Goal: Information Seeking & Learning: Learn about a topic

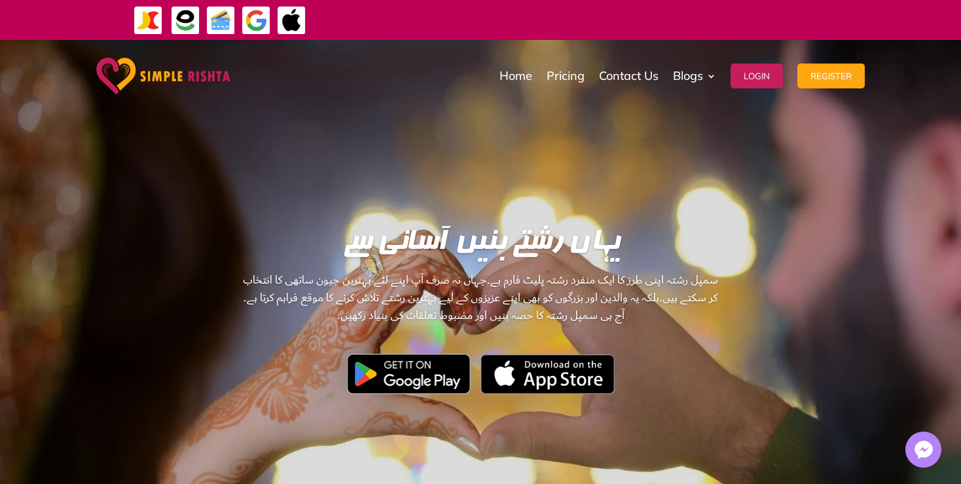
click at [221, 84] on img at bounding box center [163, 76] width 134 height 37
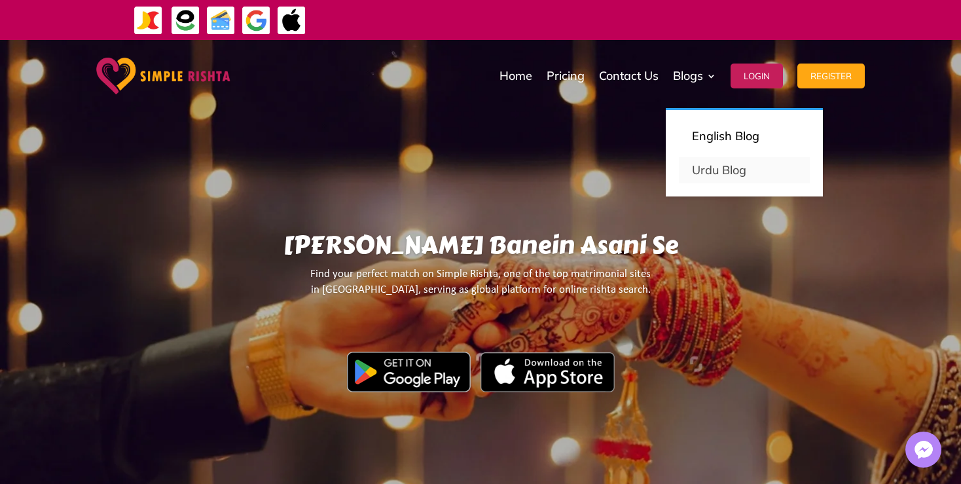
click at [713, 166] on link "Urdu Blog" at bounding box center [744, 170] width 131 height 26
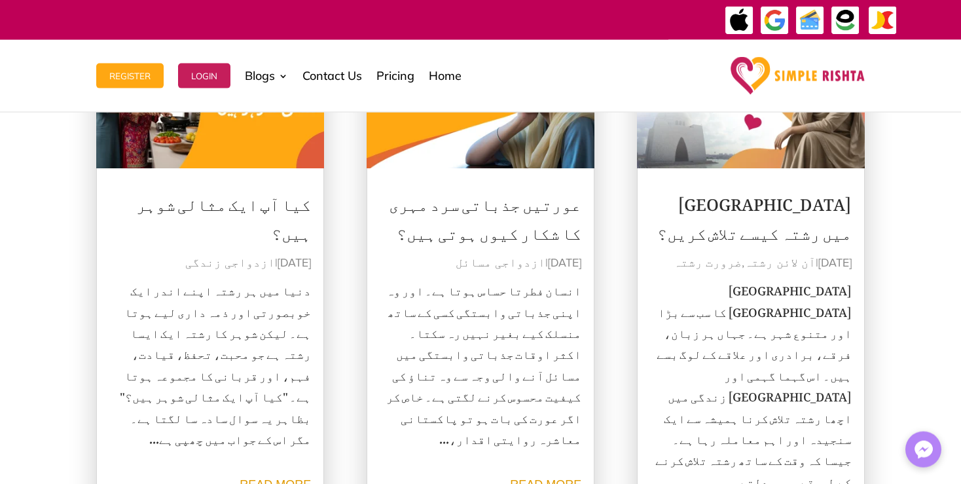
scroll to position [1319, 0]
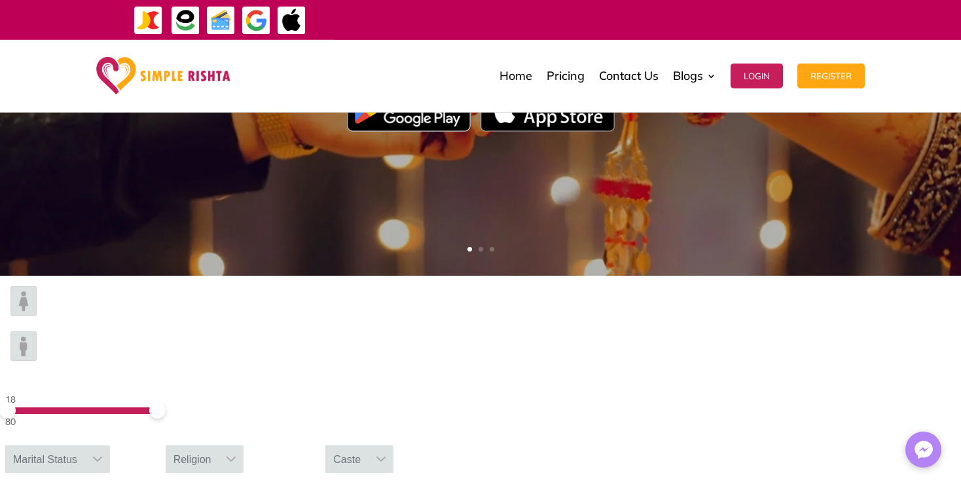
scroll to position [274, 0]
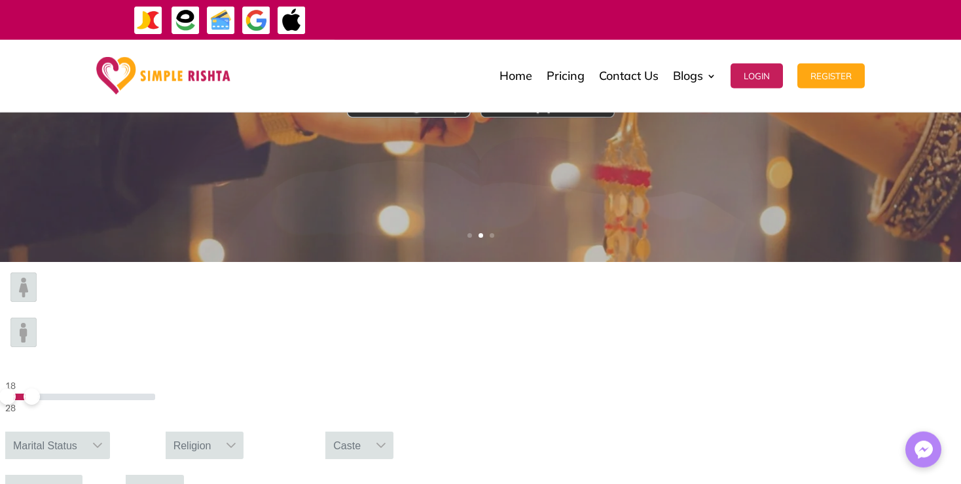
drag, startPoint x: 232, startPoint y: 311, endPoint x: 176, endPoint y: 313, distance: 56.3
click at [40, 388] on span at bounding box center [32, 396] width 16 height 16
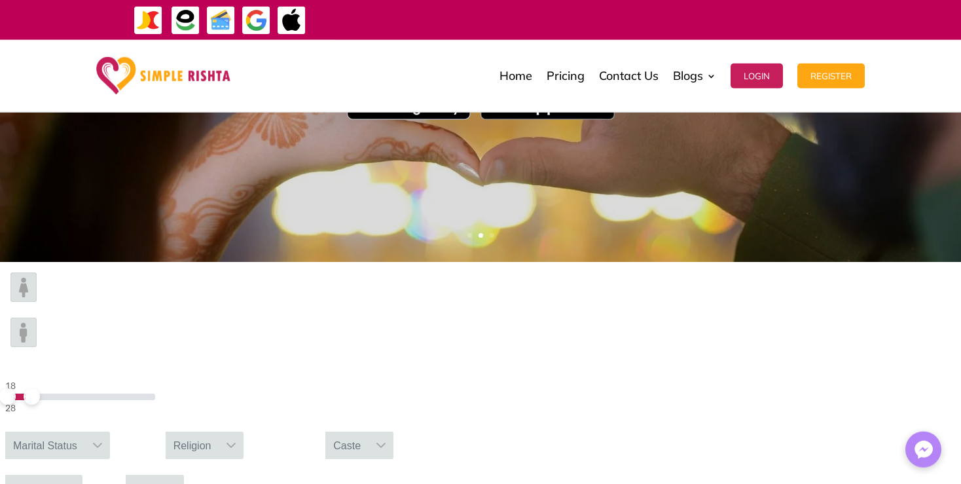
click at [85, 432] on div "Marital Status" at bounding box center [45, 446] width 80 height 28
click at [110, 462] on input "text" at bounding box center [57, 475] width 105 height 27
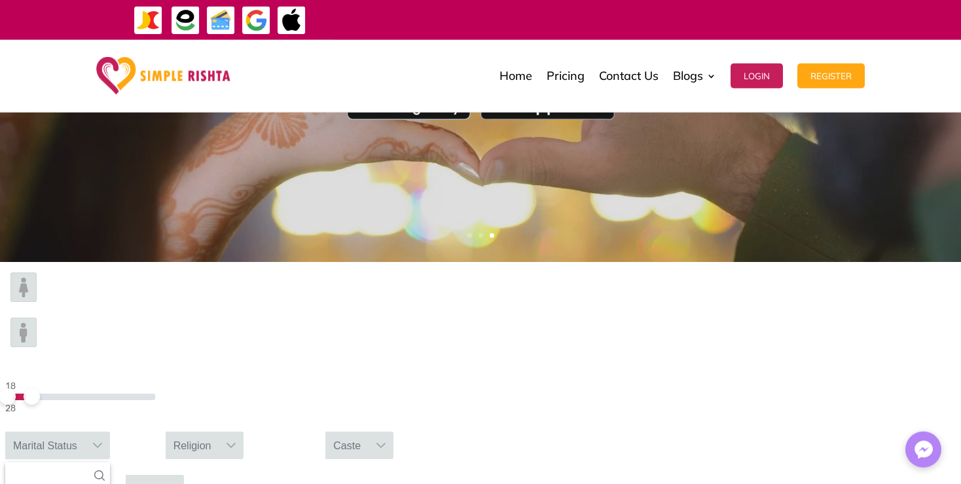
click at [103, 440] on icon at bounding box center [97, 445] width 10 height 10
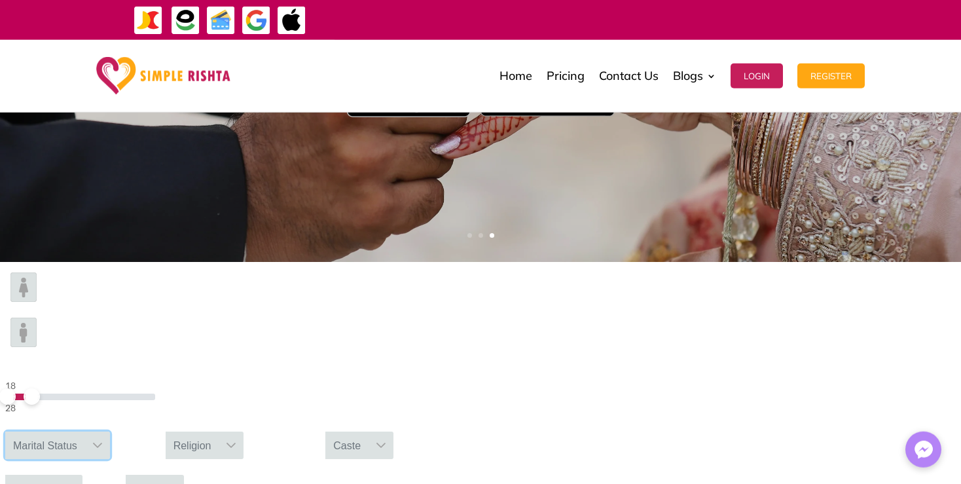
click at [219, 432] on div "Religion" at bounding box center [193, 446] width 54 height 28
click at [369, 432] on div "Caste" at bounding box center [346, 446] width 43 height 28
click at [58, 475] on div "Country" at bounding box center [31, 489] width 52 height 28
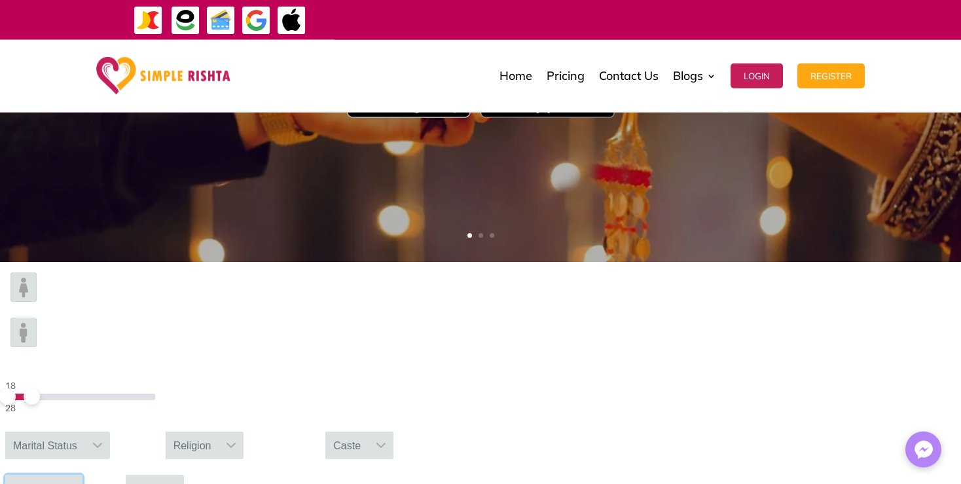
click at [160, 475] on div "City" at bounding box center [143, 489] width 34 height 28
